Goal: Task Accomplishment & Management: Complete application form

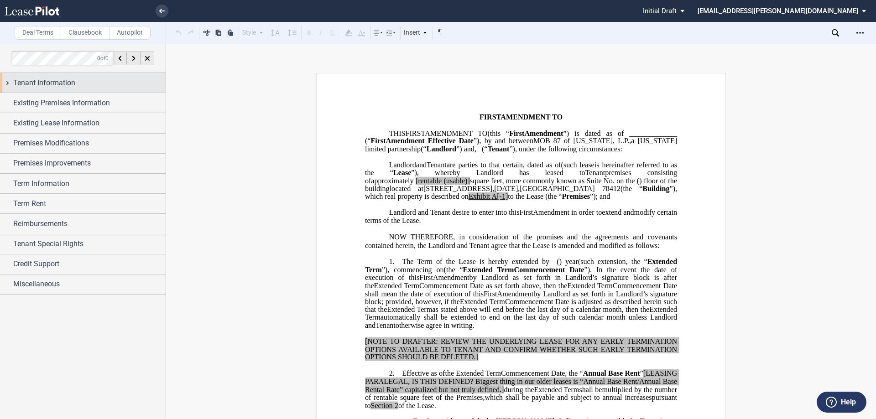
click at [84, 85] on div "Tenant Information" at bounding box center [89, 83] width 152 height 11
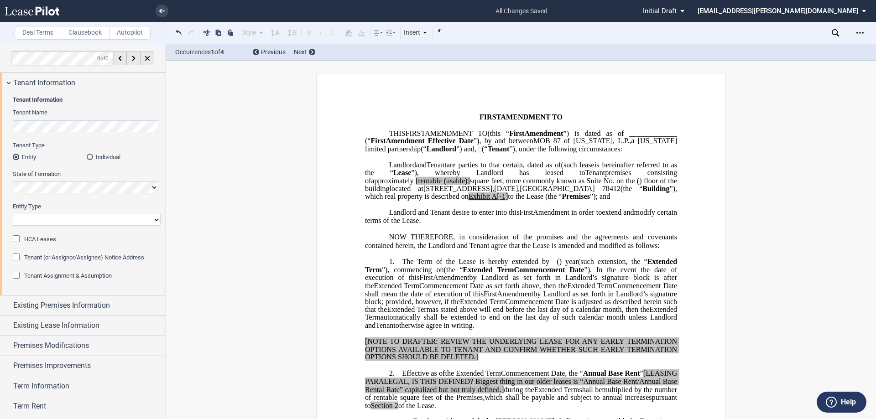
click at [74, 222] on select "Corporation Limited Liability Company General Partnership Limited Partnership O…" at bounding box center [87, 220] width 148 height 12
select select "Other"
click at [13, 214] on select "Corporation Limited Liability Company General Partnership Limited Partnership O…" at bounding box center [87, 220] width 148 height 12
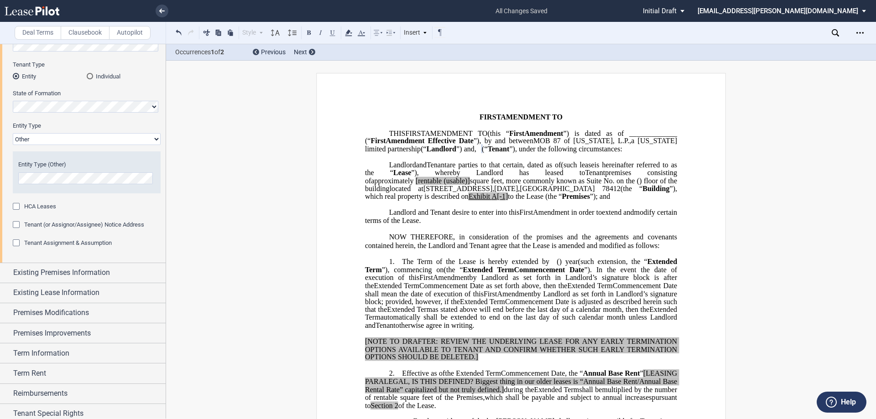
scroll to position [91, 0]
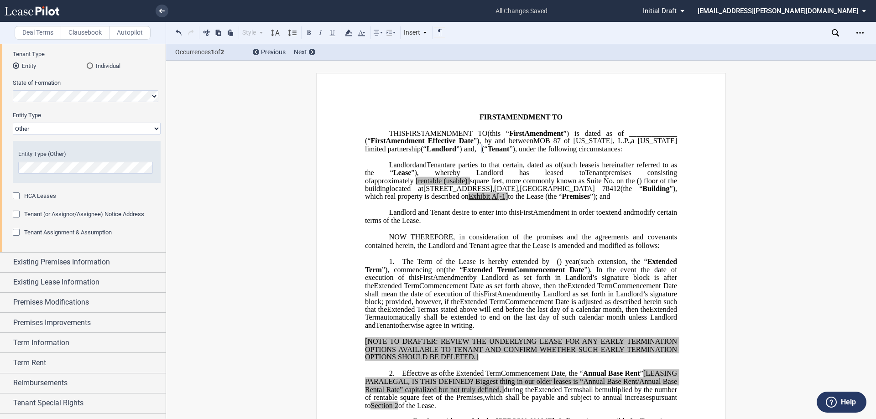
click at [53, 260] on span "Existing Premises Information" at bounding box center [61, 262] width 97 height 11
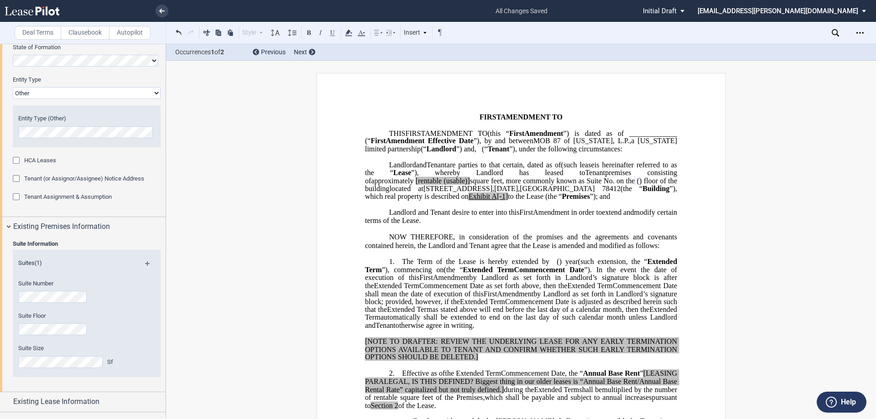
scroll to position [183, 0]
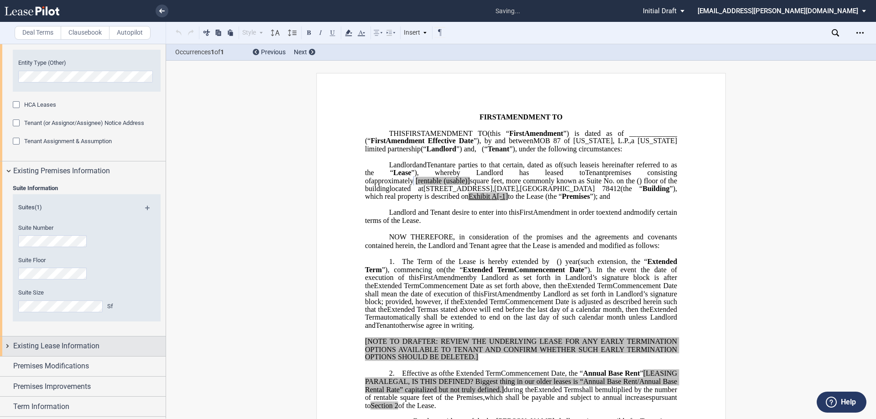
click at [57, 343] on span "Existing Lease Information" at bounding box center [56, 346] width 86 height 11
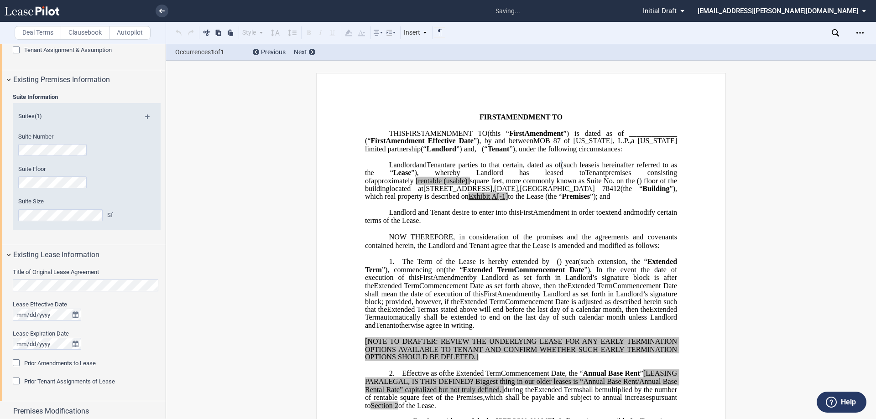
click at [108, 333] on div "Lease Expiration Date" at bounding box center [87, 334] width 148 height 8
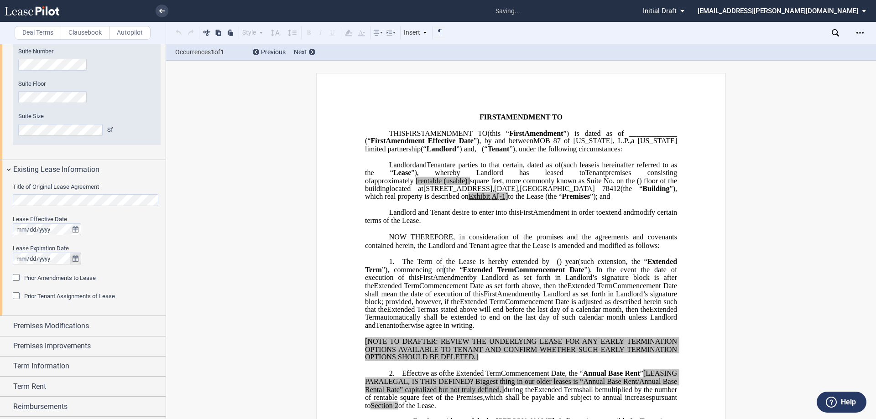
scroll to position [365, 0]
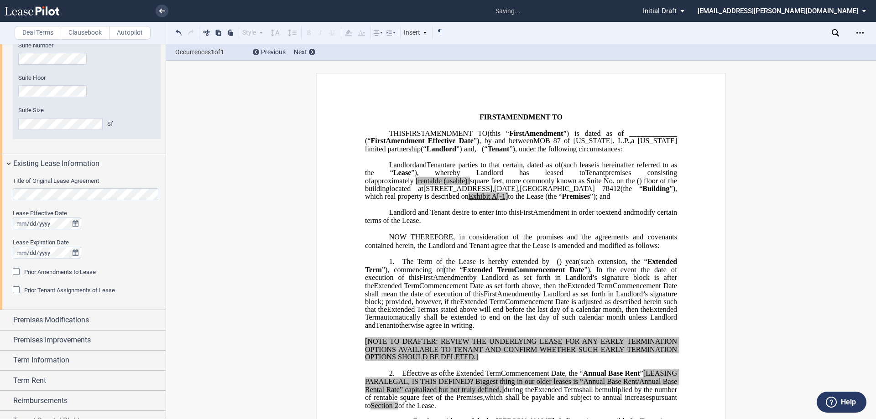
click at [12, 271] on div "Title of Original Lease Agreement Lease Effective Date Lease Expiration Date Pr…" at bounding box center [83, 242] width 166 height 136
click at [14, 271] on div "Prior Amendments to Lease" at bounding box center [17, 272] width 9 height 9
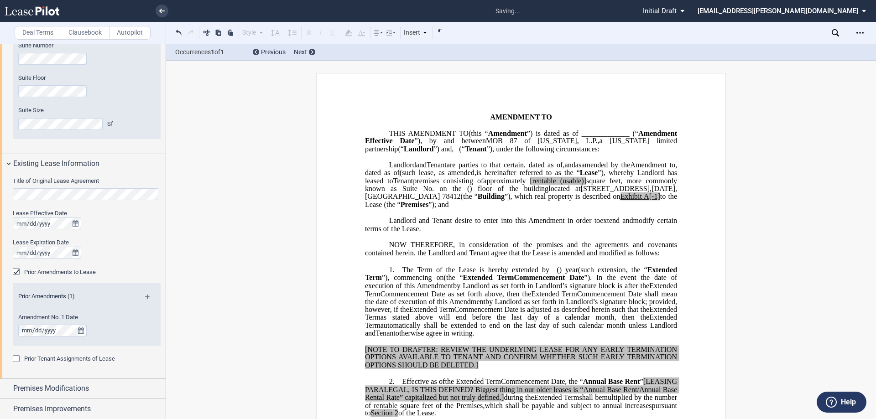
click at [146, 294] on div "Prior Amendments (1)" at bounding box center [87, 298] width 148 height 11
click at [146, 296] on md-icon at bounding box center [151, 300] width 12 height 11
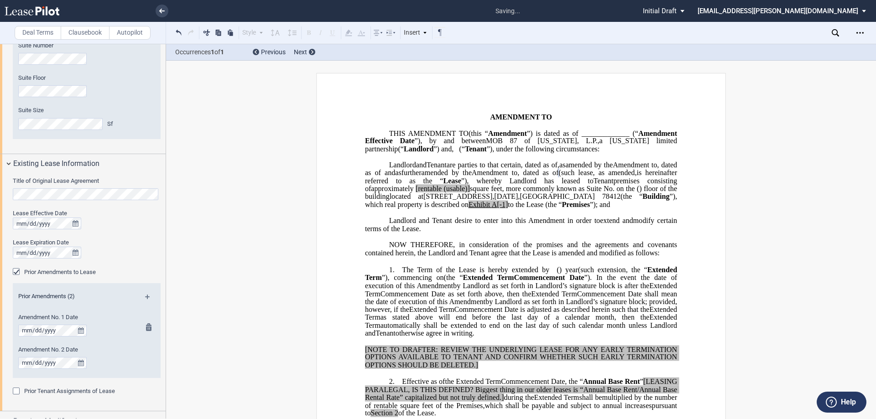
click at [142, 325] on div at bounding box center [146, 335] width 11 height 22
click at [145, 296] on md-icon at bounding box center [151, 300] width 12 height 11
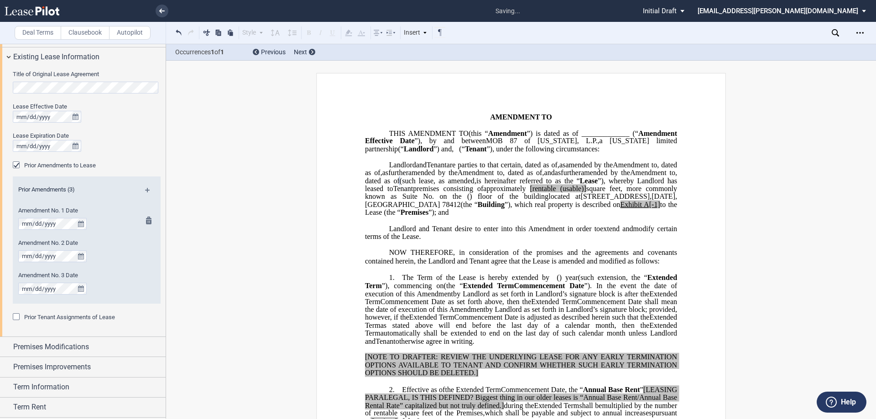
scroll to position [502, 0]
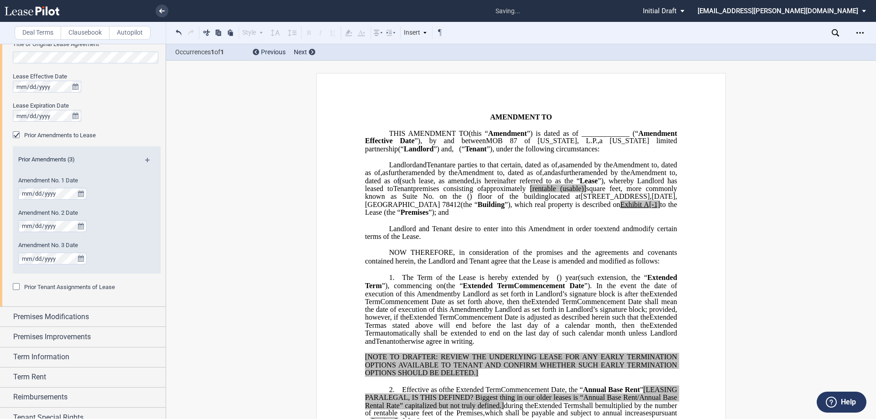
click at [145, 157] on div "Prior Amendments (3)" at bounding box center [87, 161] width 148 height 11
click at [145, 161] on md-icon at bounding box center [151, 163] width 12 height 11
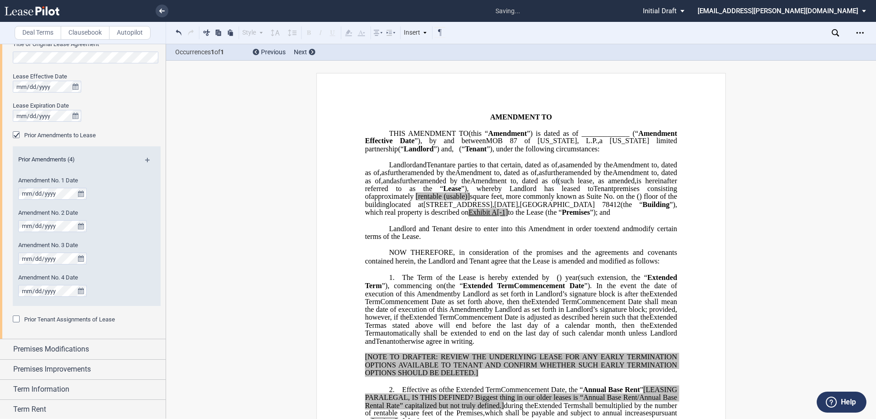
click at [146, 160] on md-icon at bounding box center [151, 163] width 12 height 11
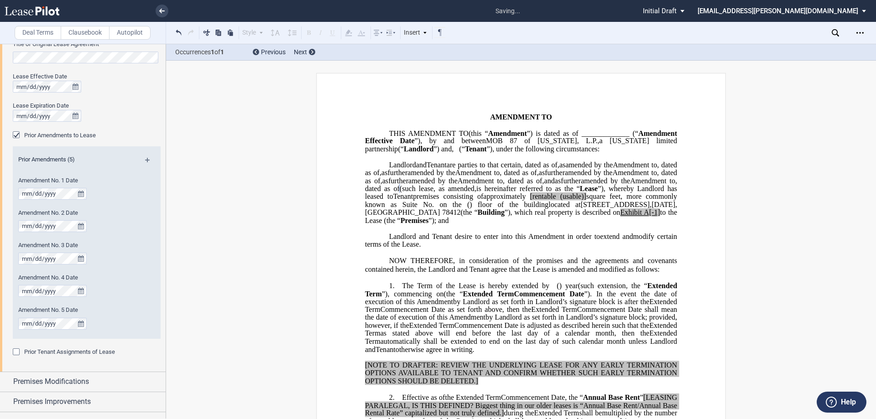
click at [147, 159] on md-icon at bounding box center [151, 163] width 12 height 11
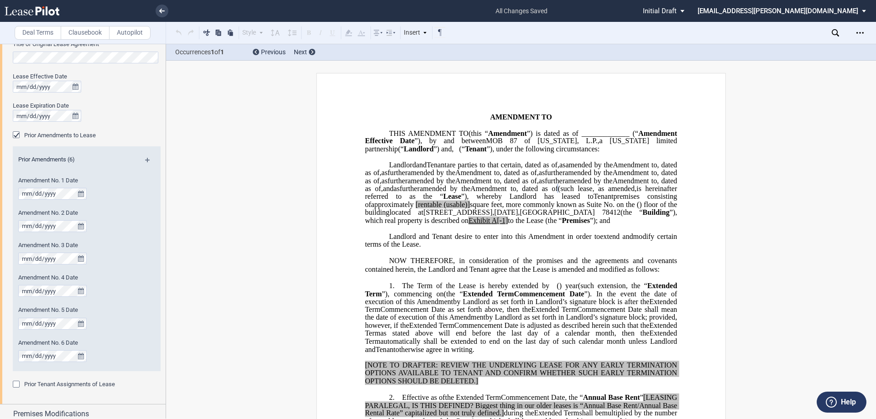
click at [145, 159] on md-icon at bounding box center [151, 163] width 12 height 11
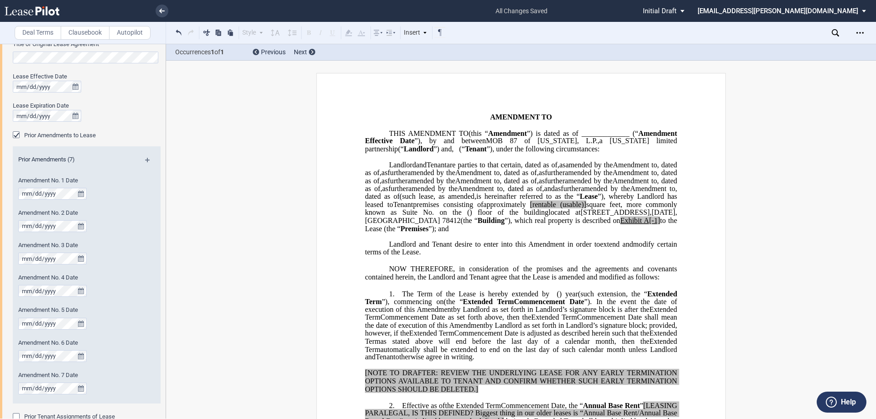
click at [145, 161] on md-icon at bounding box center [151, 163] width 12 height 11
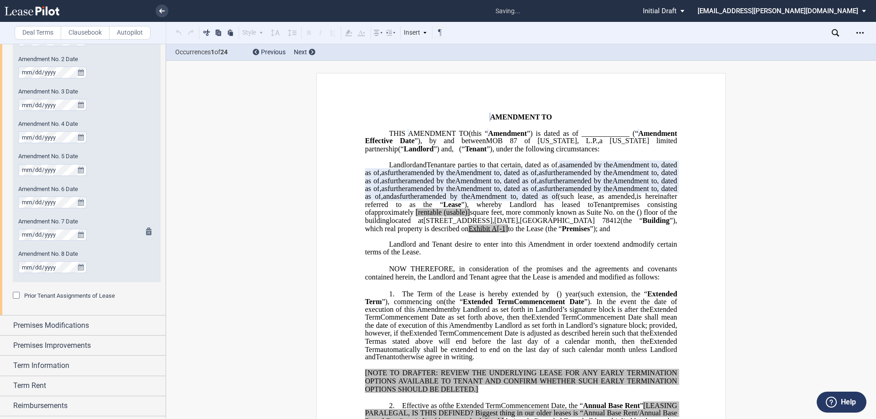
scroll to position [685, 0]
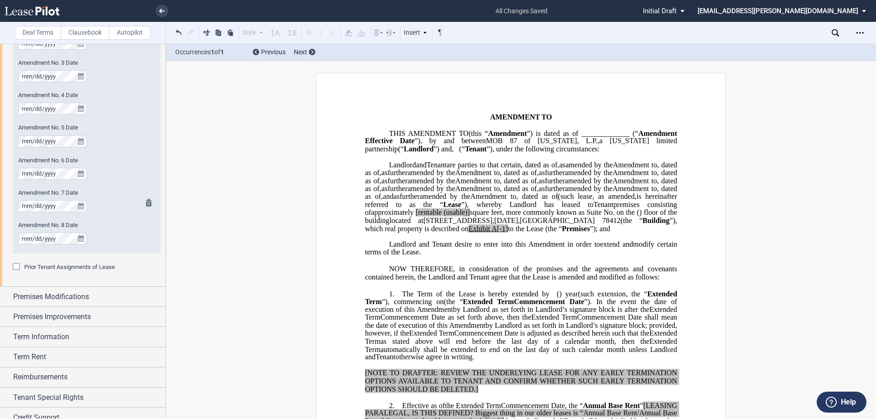
click at [102, 207] on div "Amendment No. 7 Date" at bounding box center [74, 200] width 112 height 23
click at [16, 266] on div "Prior Tenant Assignments of Lease" at bounding box center [17, 267] width 9 height 9
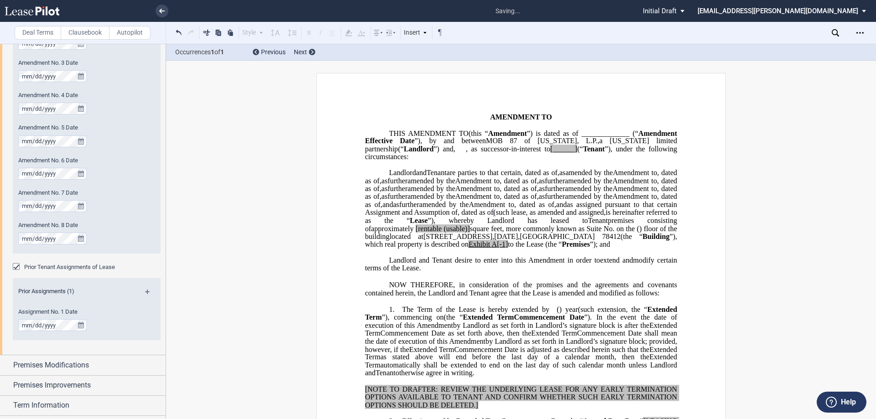
click at [147, 294] on md-icon at bounding box center [151, 295] width 12 height 11
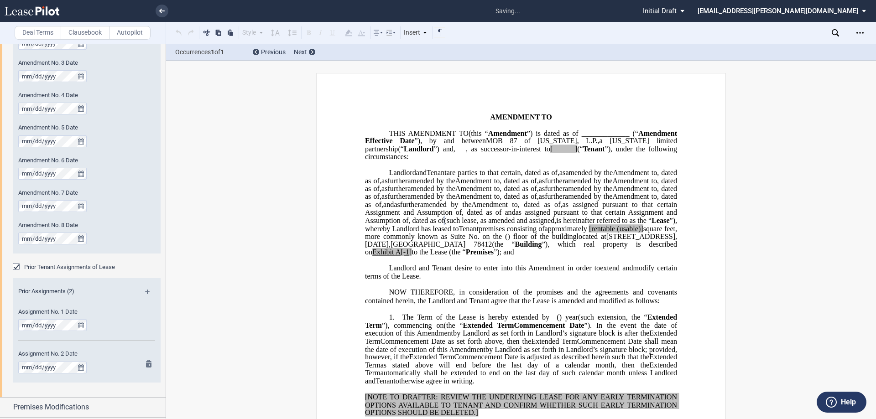
click at [137, 350] on div "Assignment No. 2 Date Entity Type (Other)" at bounding box center [87, 366] width 148 height 32
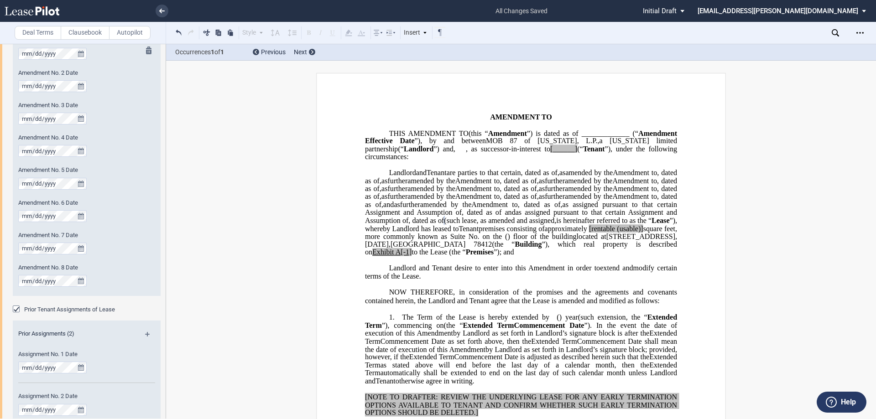
scroll to position [825, 0]
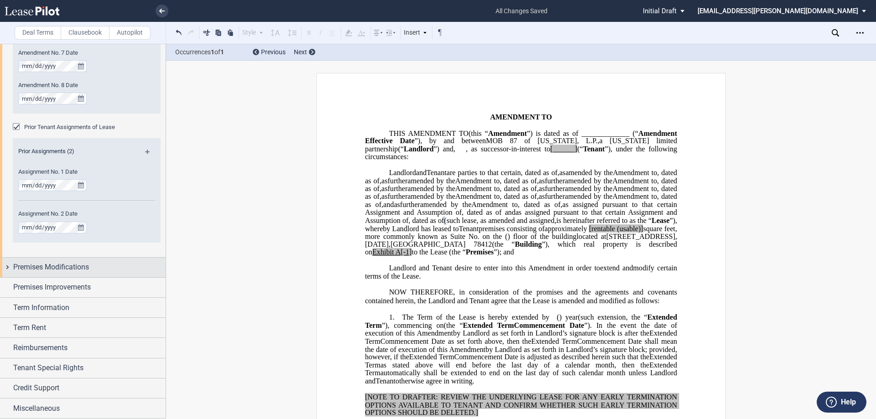
click at [82, 269] on span "Premises Modifications" at bounding box center [51, 267] width 76 height 11
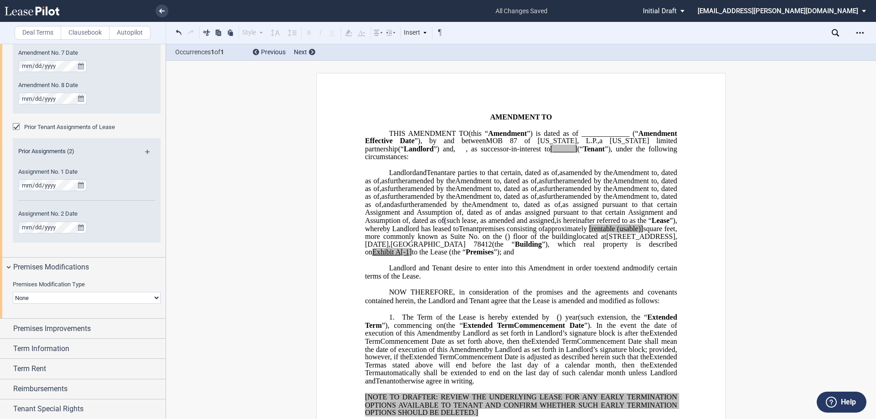
click at [59, 293] on select "None Expansion Relocation" at bounding box center [87, 298] width 148 height 12
click at [13, 292] on select "None Expansion Relocation" at bounding box center [87, 298] width 148 height 12
click at [54, 328] on span "Premises Improvements" at bounding box center [52, 329] width 78 height 11
click at [52, 359] on select "Landlord Constructs Tenant Improvements Tenant Constructs Tenant Improvements "…" at bounding box center [87, 359] width 148 height 12
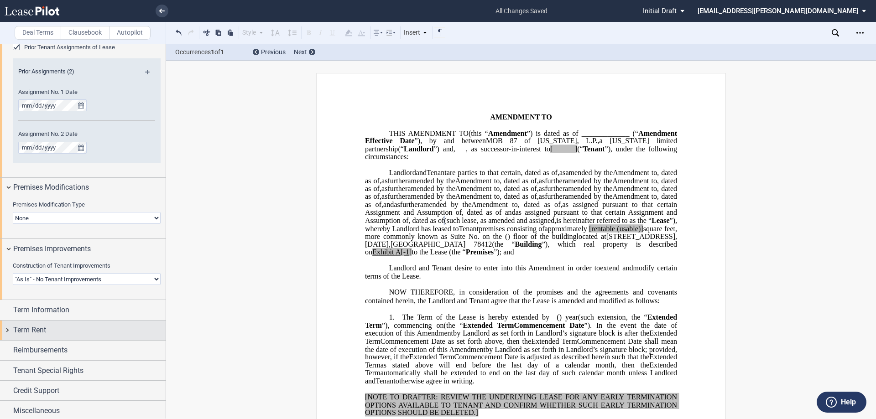
scroll to position [907, 0]
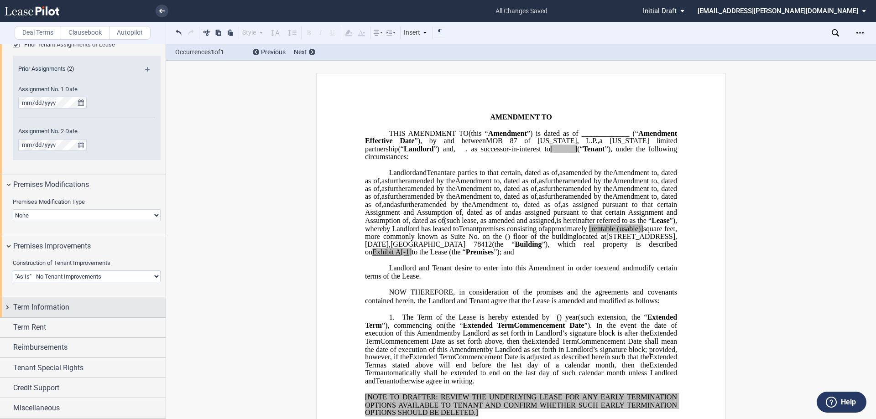
click at [59, 315] on div "Term Information" at bounding box center [83, 308] width 166 height 20
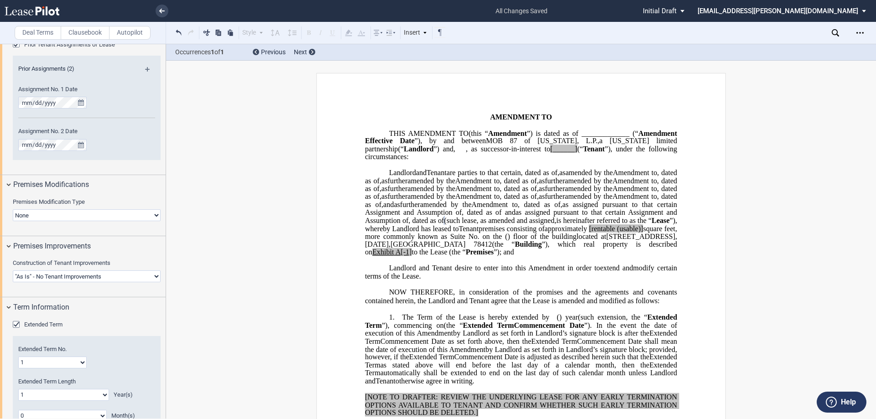
click at [70, 397] on select "0 1 2 3 4 5 6 7 8 9 10 11 12 13 14 15 16 17 18 19 20" at bounding box center [63, 395] width 91 height 12
select select "number:2"
click at [18, 389] on select "0 1 2 3 4 5 6 7 8 9 10 11 12 13 14 15 16 17 18 19 20" at bounding box center [63, 395] width 91 height 12
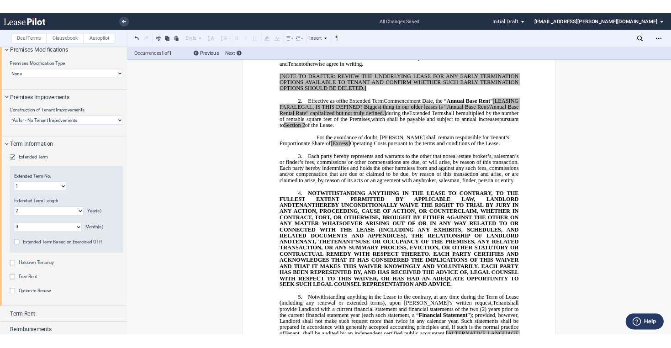
scroll to position [1109, 0]
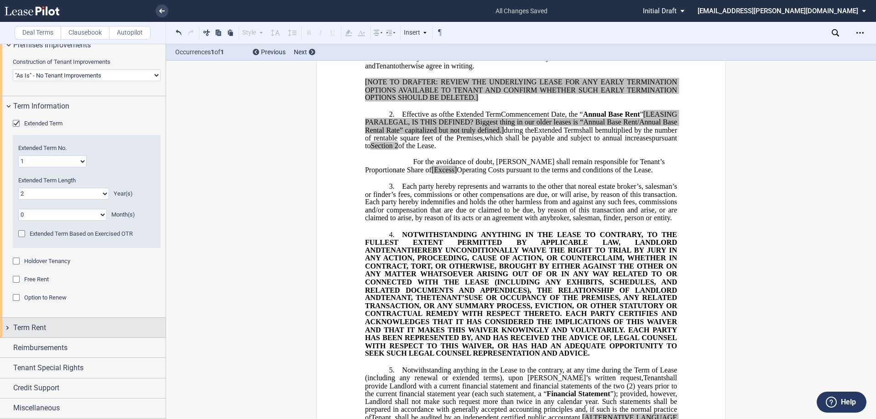
click at [41, 325] on span "Term Rent" at bounding box center [29, 328] width 33 height 11
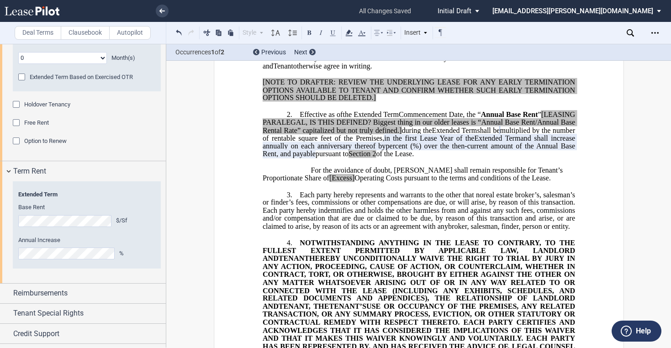
scroll to position [1282, 0]
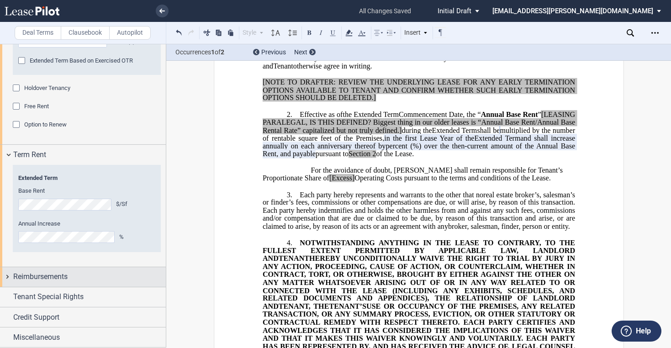
click at [58, 277] on span "Reimbursements" at bounding box center [40, 276] width 54 height 11
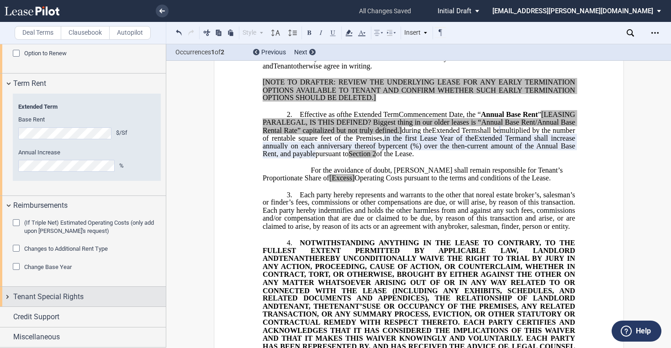
click at [61, 296] on span "Tenant Special Rights" at bounding box center [48, 296] width 70 height 11
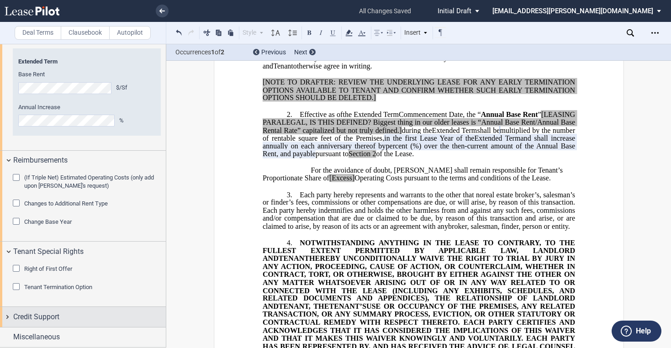
click at [55, 313] on span "Credit Support" at bounding box center [36, 316] width 46 height 11
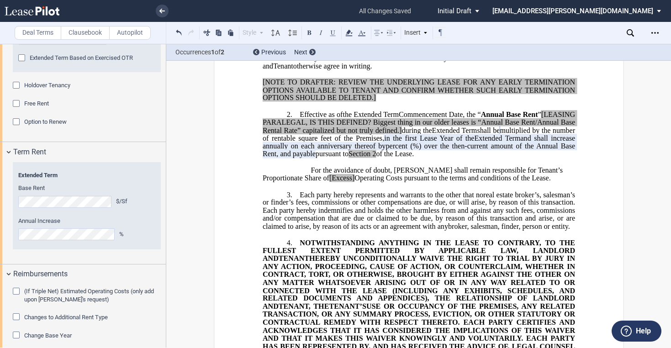
scroll to position [1279, 0]
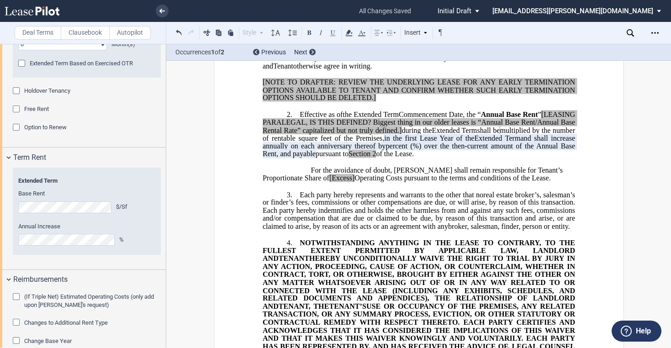
click at [16, 91] on div "Holdover Tenancy" at bounding box center [17, 91] width 9 height 9
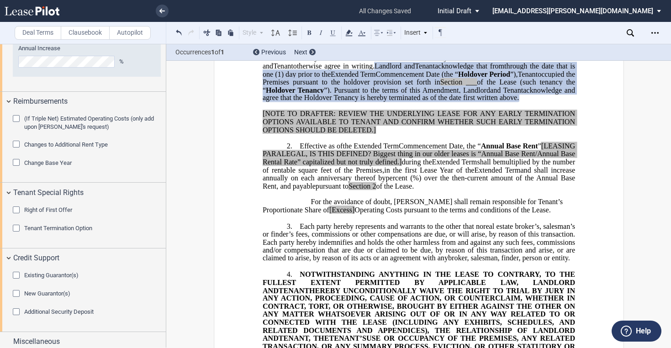
scroll to position [1528, 0]
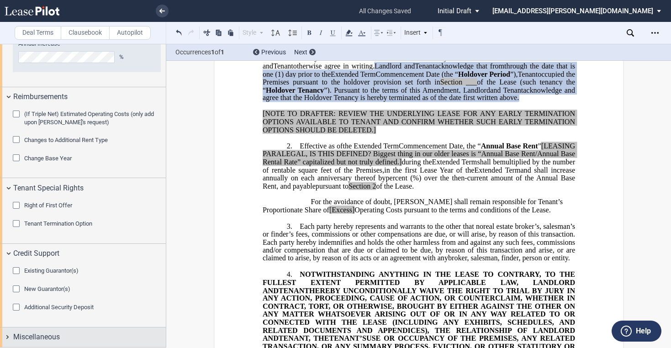
click at [54, 334] on span "Miscellaneous" at bounding box center [36, 336] width 47 height 11
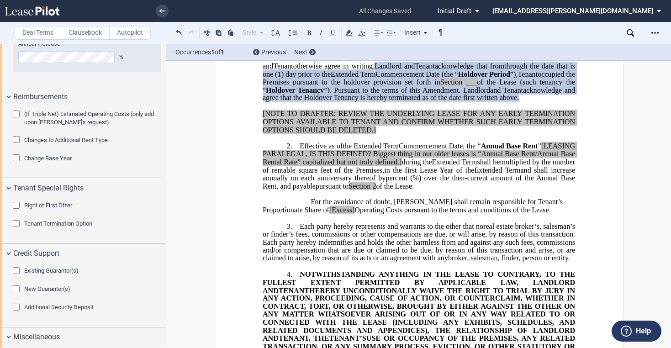
scroll to position [1756, 0]
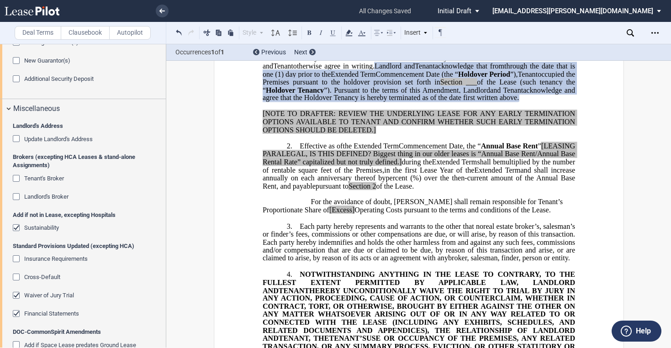
click at [14, 312] on div "Financial Statements" at bounding box center [17, 314] width 9 height 9
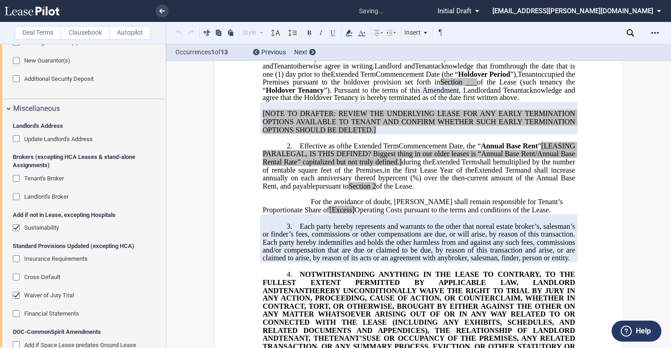
click at [16, 294] on div "Waiver of Jury Trial" at bounding box center [17, 296] width 9 height 9
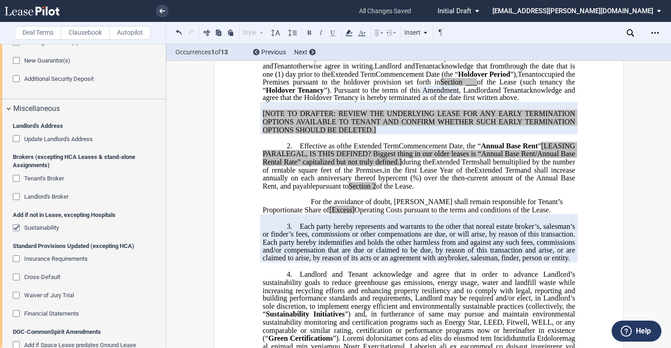
click at [17, 226] on div "Sustainability" at bounding box center [17, 228] width 9 height 9
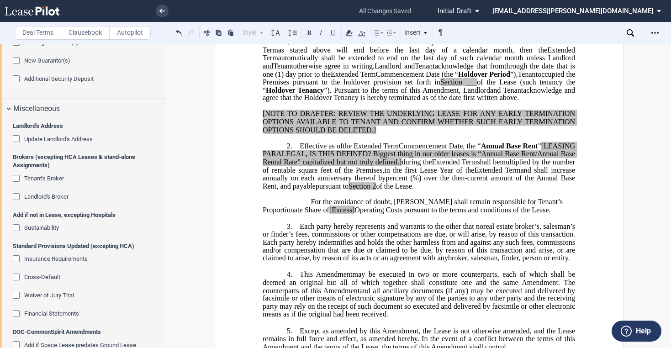
click at [15, 197] on div "Landlord's Broker" at bounding box center [17, 197] width 9 height 9
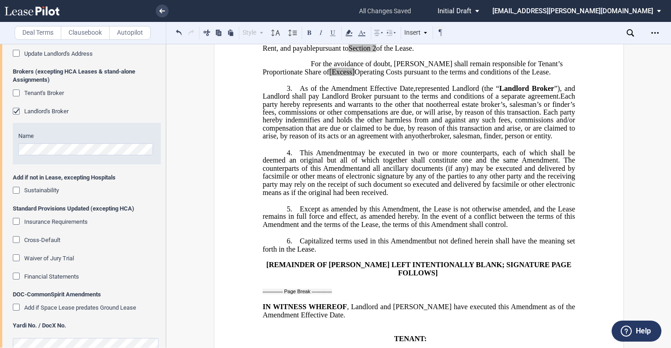
scroll to position [1859, 0]
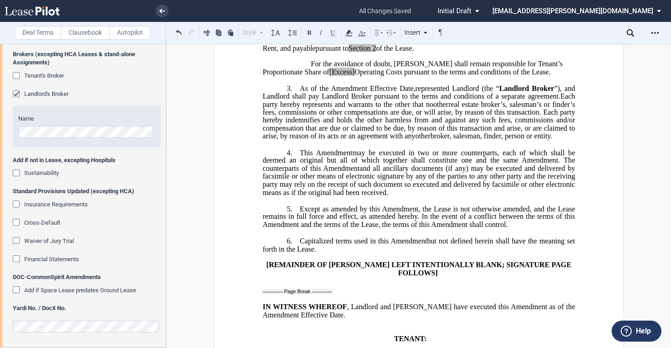
click at [661, 8] on md-select "[EMAIL_ADDRESS][PERSON_NAME][DOMAIN_NAME] Change Password 2-Factor Authenticati…" at bounding box center [579, 10] width 177 height 21
click at [650, 93] on md-backdrop at bounding box center [335, 174] width 671 height 348
click at [649, 33] on div "Open Lease options menu" at bounding box center [654, 33] width 15 height 15
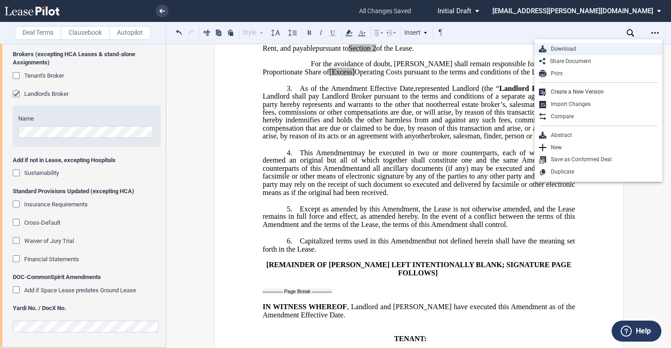
click at [569, 47] on div "Download" at bounding box center [601, 49] width 111 height 8
